Goal: Register for event/course

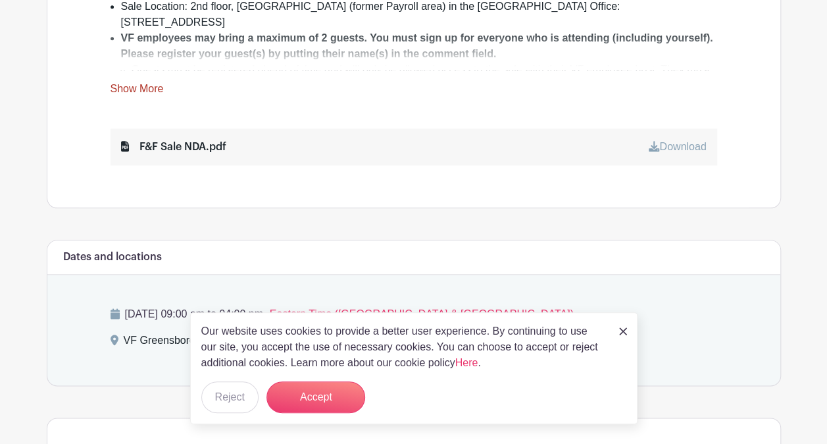
scroll to position [742, 0]
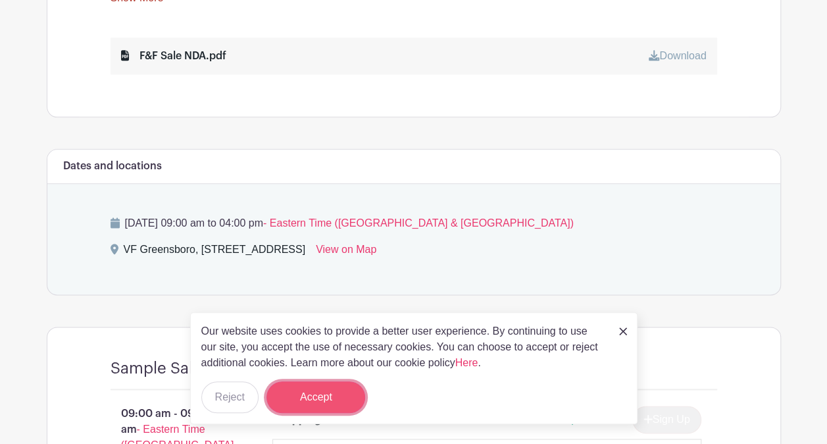
click at [334, 395] on button "Accept" at bounding box center [316, 397] width 99 height 32
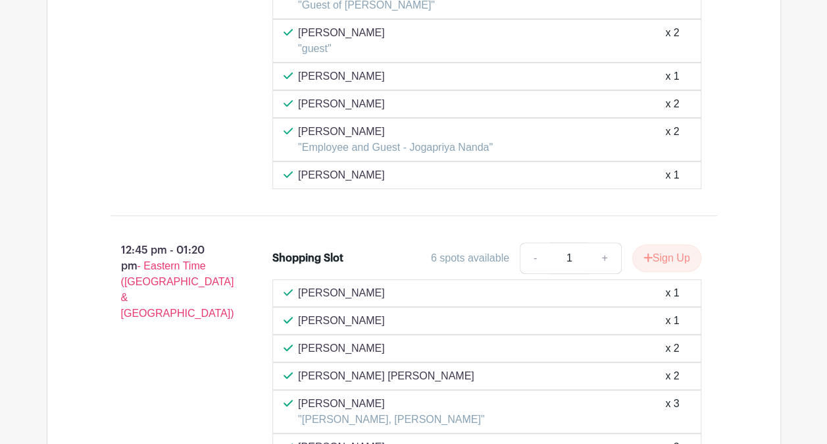
scroll to position [5119, 0]
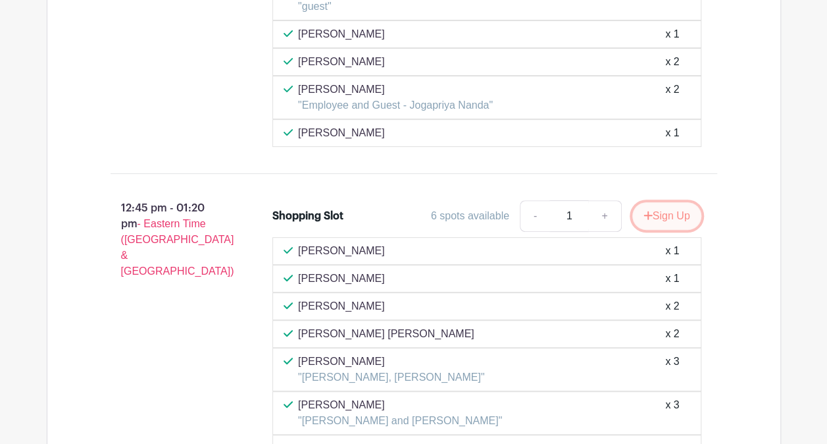
click at [661, 202] on button "Sign Up" at bounding box center [667, 216] width 69 height 28
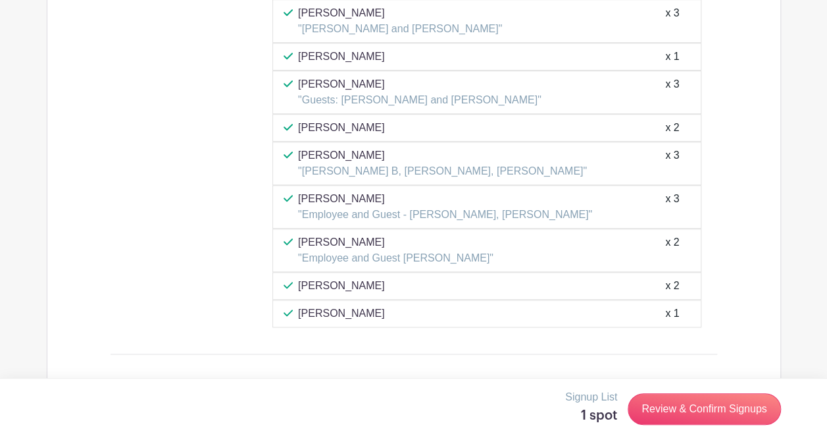
scroll to position [5518, 0]
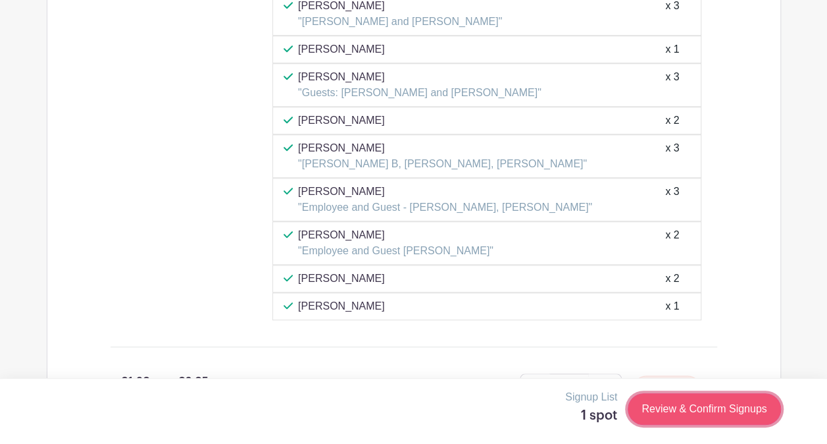
click at [737, 411] on link "Review & Confirm Signups" at bounding box center [704, 409] width 153 height 32
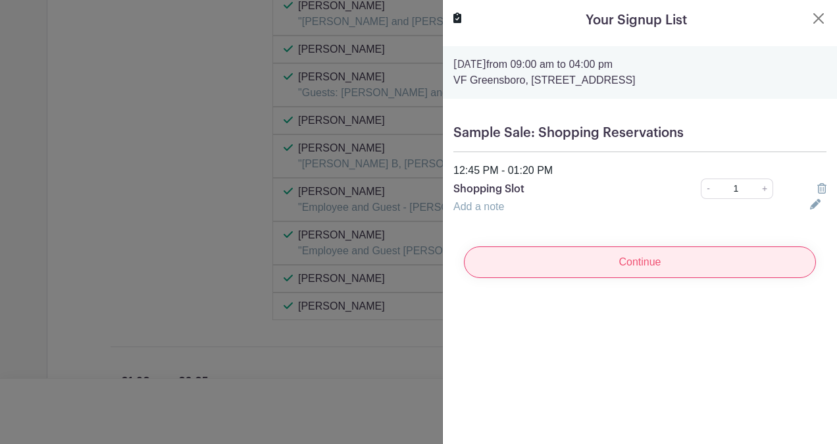
click at [658, 267] on input "Continue" at bounding box center [640, 262] width 352 height 32
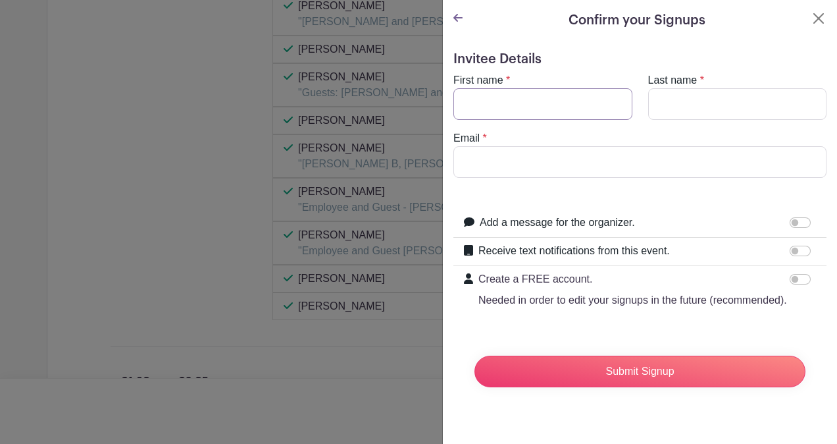
click at [531, 101] on input "First name" at bounding box center [543, 104] width 179 height 32
type input "Sindhu"
type input "[PERSON_NAME]"
type input "[EMAIL_ADDRESS][DOMAIN_NAME]"
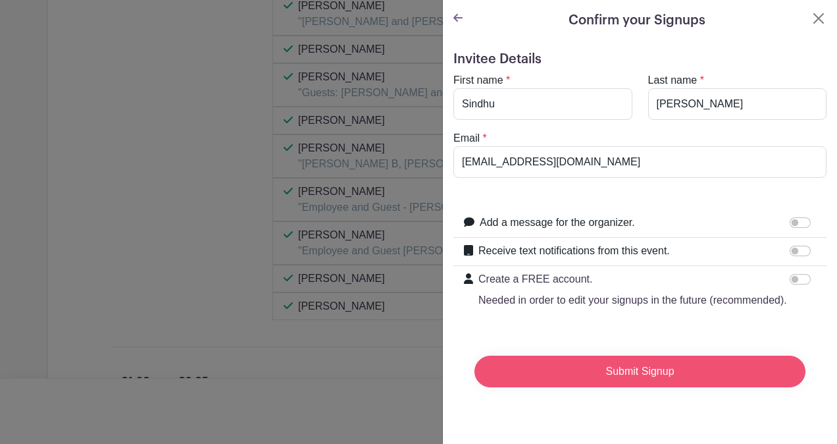
click at [624, 387] on input "Submit Signup" at bounding box center [640, 371] width 331 height 32
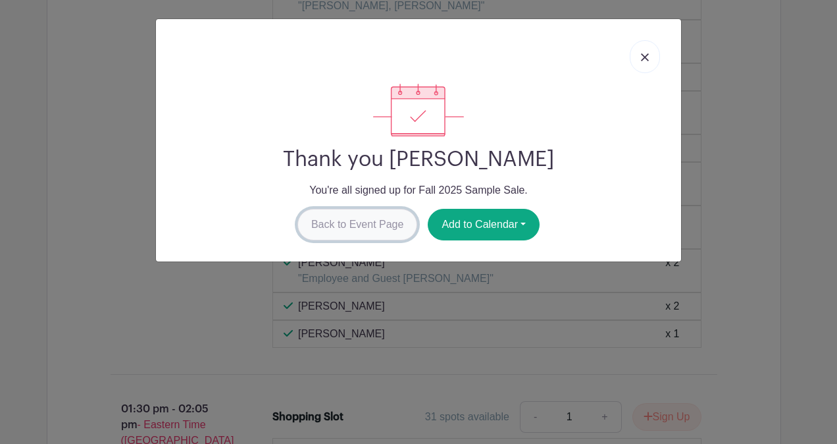
click at [397, 220] on link "Back to Event Page" at bounding box center [358, 225] width 120 height 32
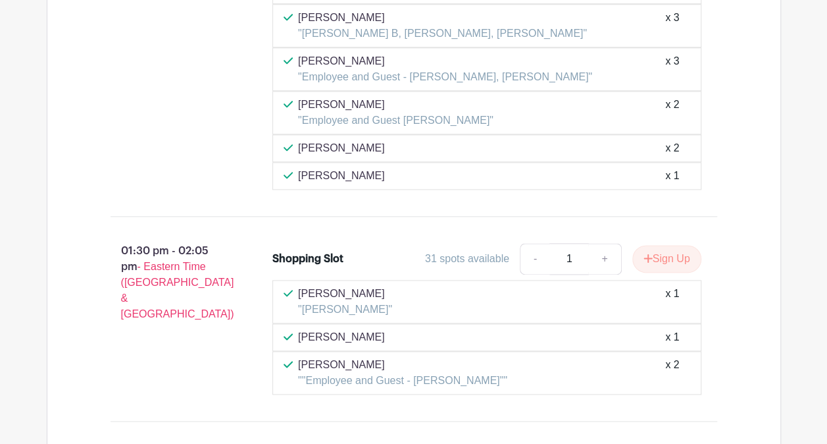
scroll to position [5690, 0]
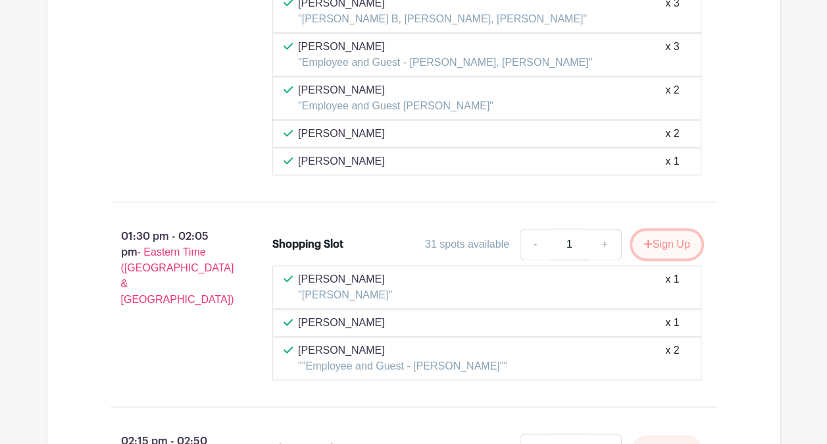
click at [673, 230] on button "Sign Up" at bounding box center [667, 244] width 69 height 28
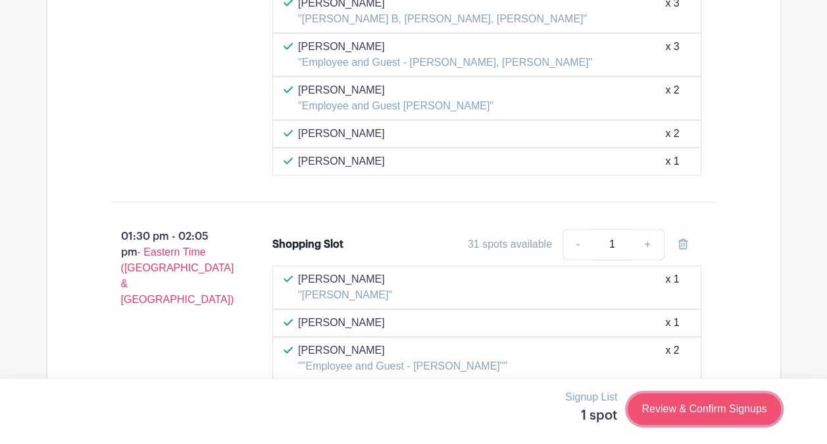
click at [682, 409] on link "Review & Confirm Signups" at bounding box center [704, 409] width 153 height 32
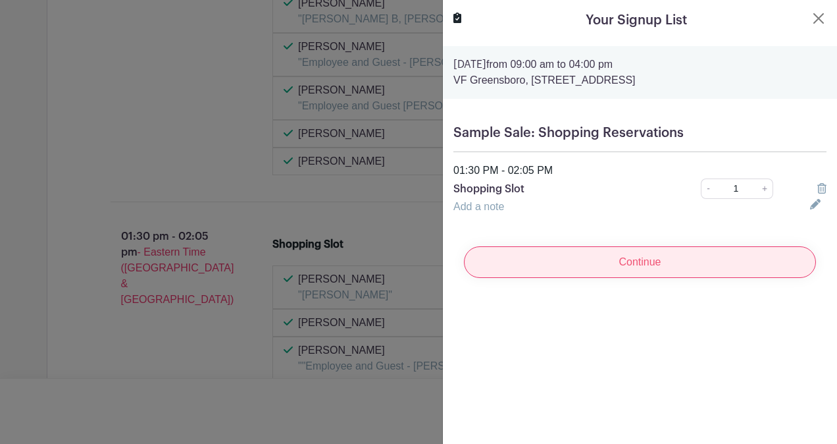
click at [654, 266] on input "Continue" at bounding box center [640, 262] width 352 height 32
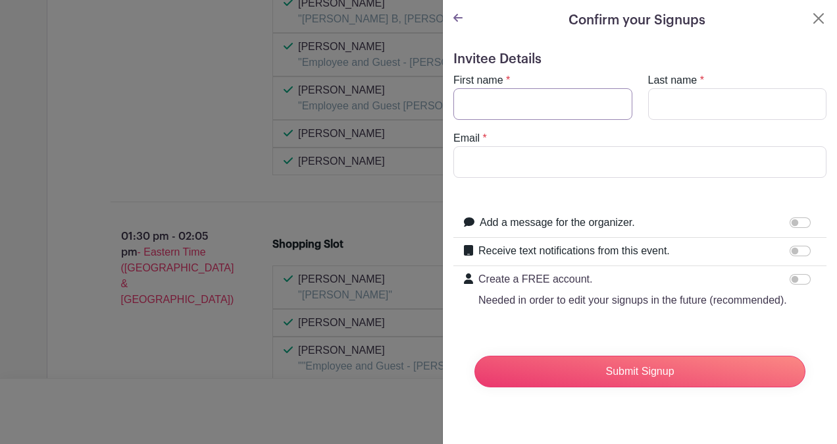
click at [559, 104] on input "First name" at bounding box center [543, 104] width 179 height 32
type input "Sindhu"
type input "[PERSON_NAME]"
type input "[EMAIL_ADDRESS][DOMAIN_NAME]"
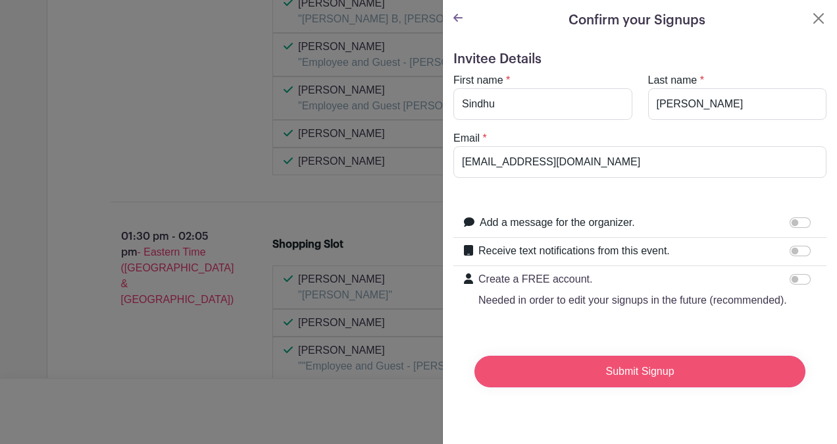
click at [617, 379] on input "Submit Signup" at bounding box center [640, 371] width 331 height 32
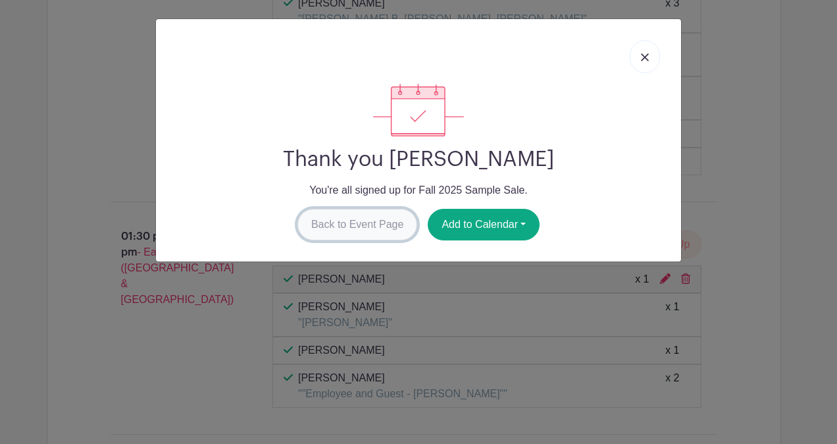
click at [346, 238] on link "Back to Event Page" at bounding box center [358, 225] width 120 height 32
